Goal: Check status: Check status

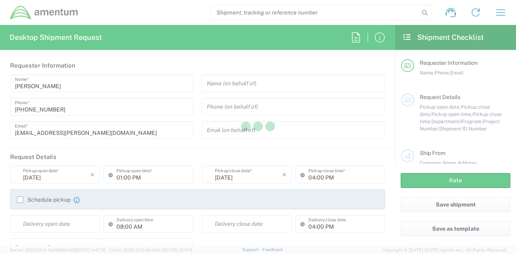
type input "[GEOGRAPHIC_DATA]"
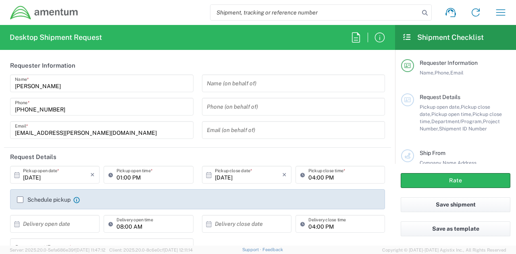
type input "[DOMAIN_NAME]"
click at [503, 11] on icon "button" at bounding box center [500, 12] width 13 height 13
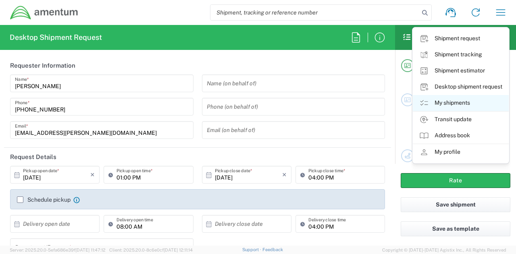
click at [457, 106] on link "My shipments" at bounding box center [461, 103] width 96 height 16
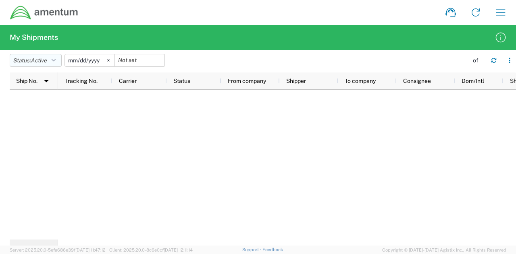
click at [47, 59] on span "Active" at bounding box center [39, 60] width 16 height 6
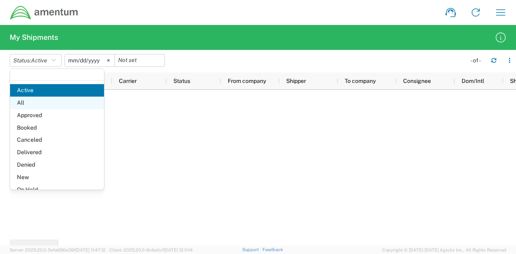
click at [51, 99] on span "All" at bounding box center [57, 103] width 94 height 12
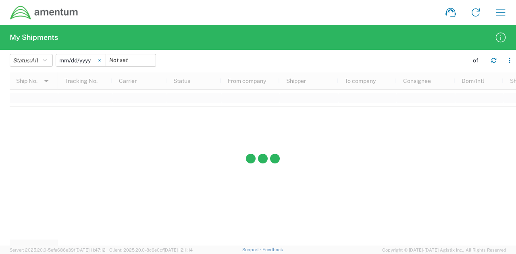
click at [98, 59] on svg-icon at bounding box center [99, 60] width 12 height 12
click at [96, 59] on input "date" at bounding box center [81, 60] width 50 height 12
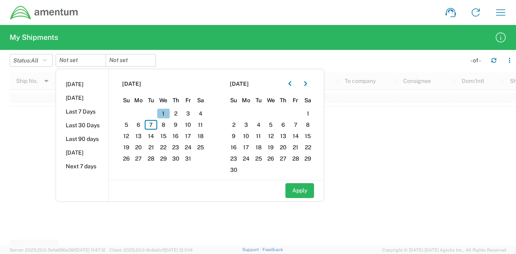
click at [168, 115] on span "1" at bounding box center [163, 114] width 12 height 10
click at [310, 191] on button "Apply" at bounding box center [299, 190] width 29 height 15
type input "[DATE]"
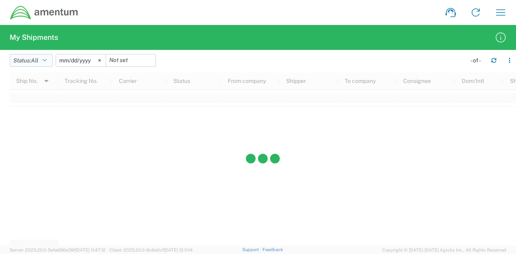
click at [28, 57] on button "Status: All" at bounding box center [31, 60] width 43 height 13
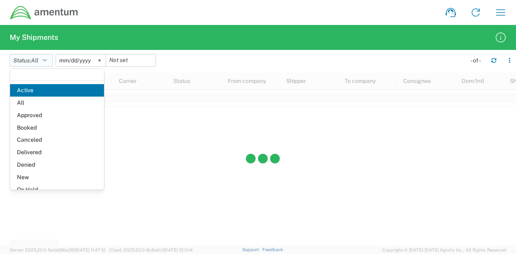
click at [29, 58] on button "Status: All" at bounding box center [31, 60] width 43 height 13
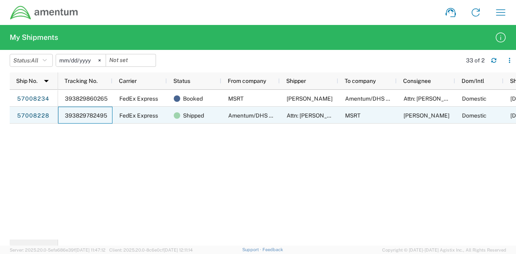
click at [77, 115] on span "393829782495" at bounding box center [86, 115] width 42 height 6
click at [89, 114] on span "393829782495" at bounding box center [86, 115] width 42 height 6
click at [48, 115] on div "57008228" at bounding box center [34, 115] width 48 height 17
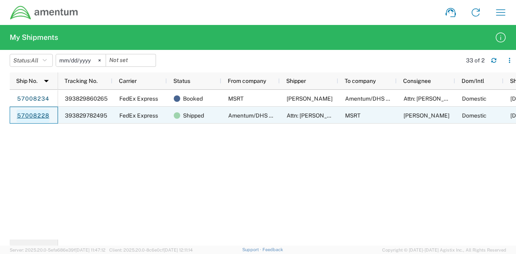
click at [37, 116] on link "57008228" at bounding box center [33, 116] width 33 height 13
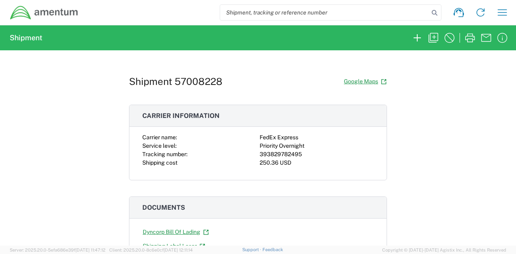
click at [286, 153] on div "393829782495" at bounding box center [316, 154] width 114 height 8
copy div "393829782495"
